Goal: Information Seeking & Learning: Learn about a topic

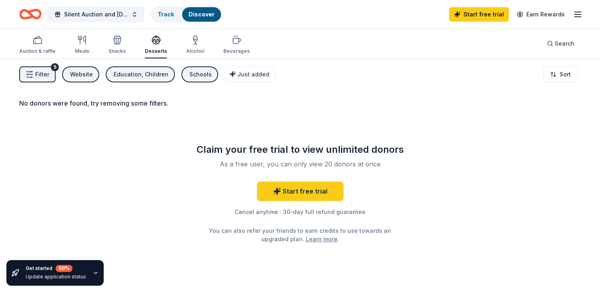
click at [134, 60] on div "Filter 5 Website Education, Children Schools Just added Sort" at bounding box center [300, 74] width 600 height 32
click at [47, 73] on span "Filter" at bounding box center [42, 75] width 14 height 10
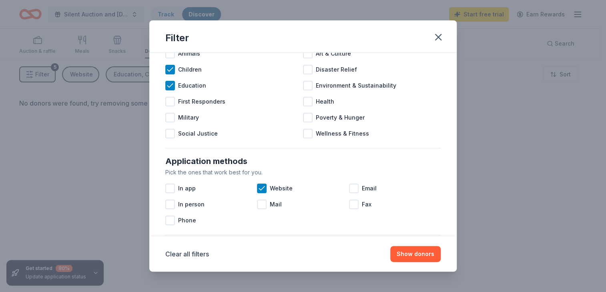
scroll to position [100, 0]
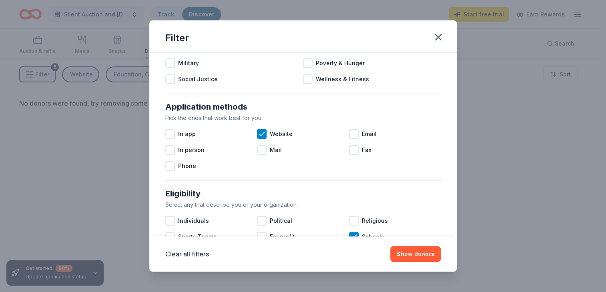
click at [258, 132] on icon at bounding box center [262, 134] width 8 height 8
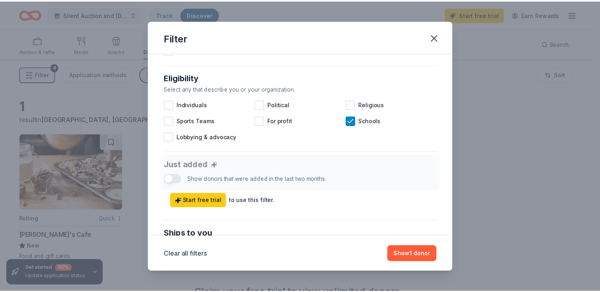
scroll to position [227, 0]
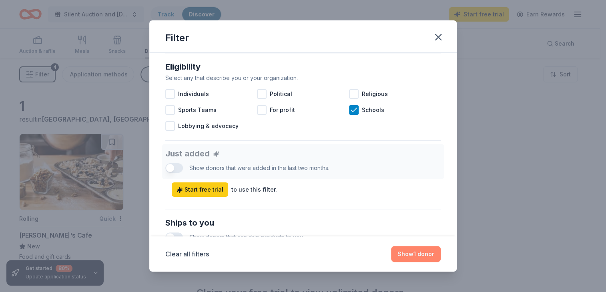
click at [405, 255] on button "Show 1 donor" at bounding box center [416, 254] width 50 height 16
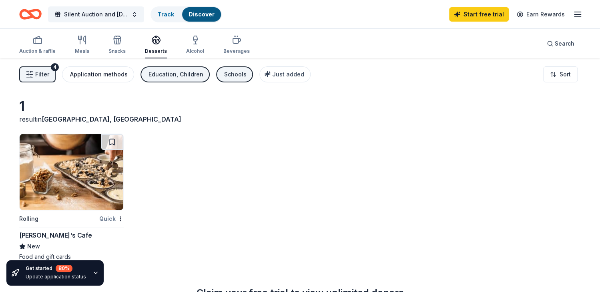
click at [83, 73] on div "Application methods" at bounding box center [99, 75] width 58 height 10
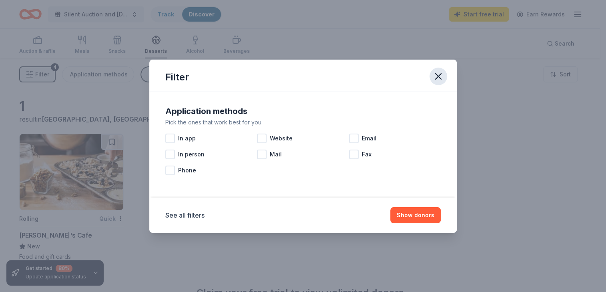
click at [437, 80] on icon "button" at bounding box center [438, 76] width 11 height 11
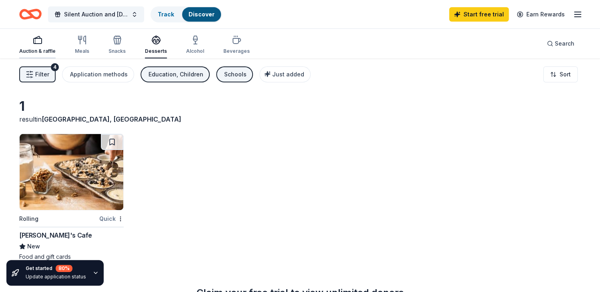
click at [40, 43] on icon "button" at bounding box center [38, 40] width 10 height 10
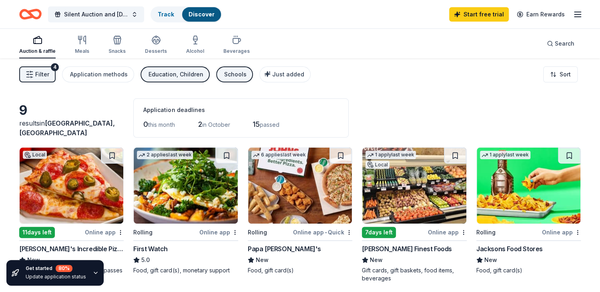
click at [36, 73] on span "Filter" at bounding box center [42, 75] width 14 height 10
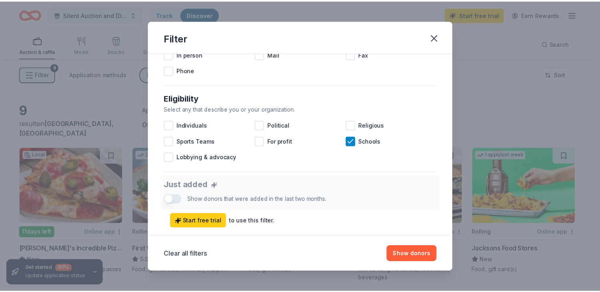
scroll to position [218, 0]
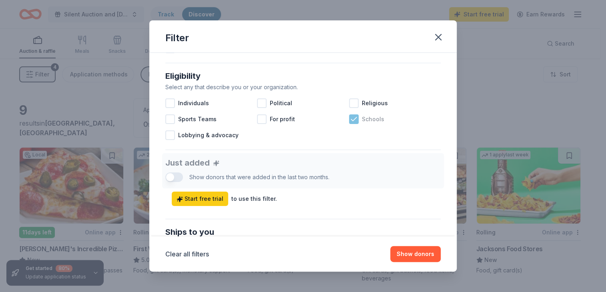
click at [350, 116] on icon at bounding box center [354, 119] width 8 height 8
click at [409, 261] on button "Show 9 donors" at bounding box center [413, 254] width 54 height 16
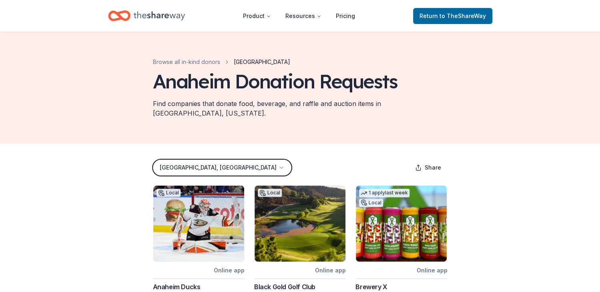
click at [195, 160] on button "[GEOGRAPHIC_DATA], [GEOGRAPHIC_DATA]" at bounding box center [222, 168] width 138 height 16
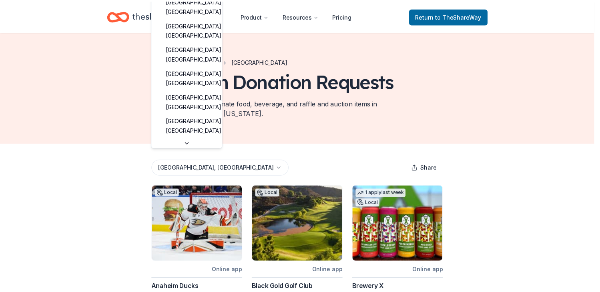
scroll to position [534, 0]
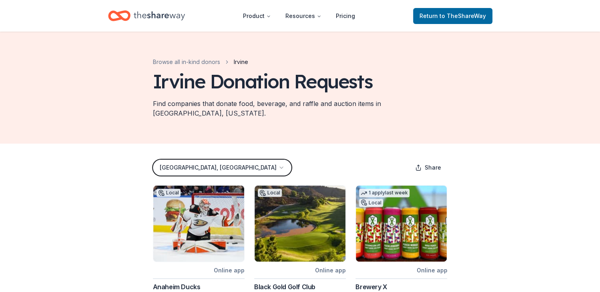
click at [182, 161] on button "[GEOGRAPHIC_DATA], [GEOGRAPHIC_DATA]" at bounding box center [222, 168] width 138 height 16
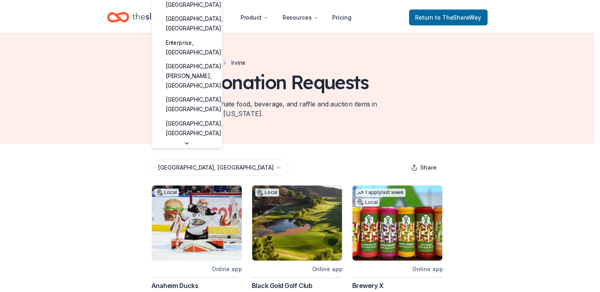
scroll to position [624, 0]
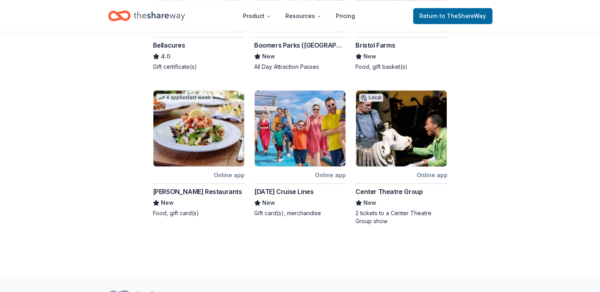
scroll to position [394, 0]
